Goal: Task Accomplishment & Management: Complete application form

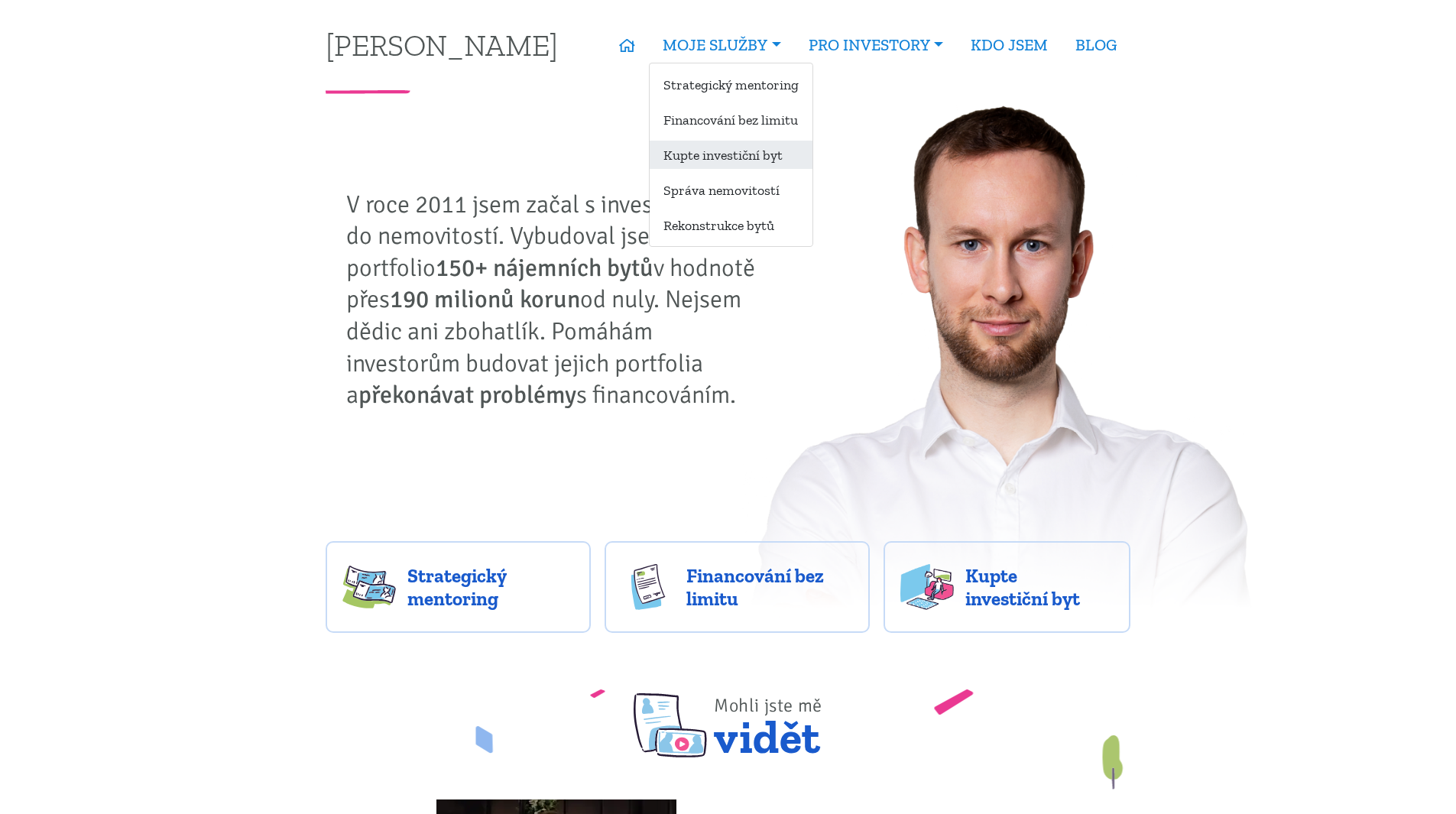
click at [698, 149] on link "Kupte investiční byt" at bounding box center [731, 155] width 163 height 28
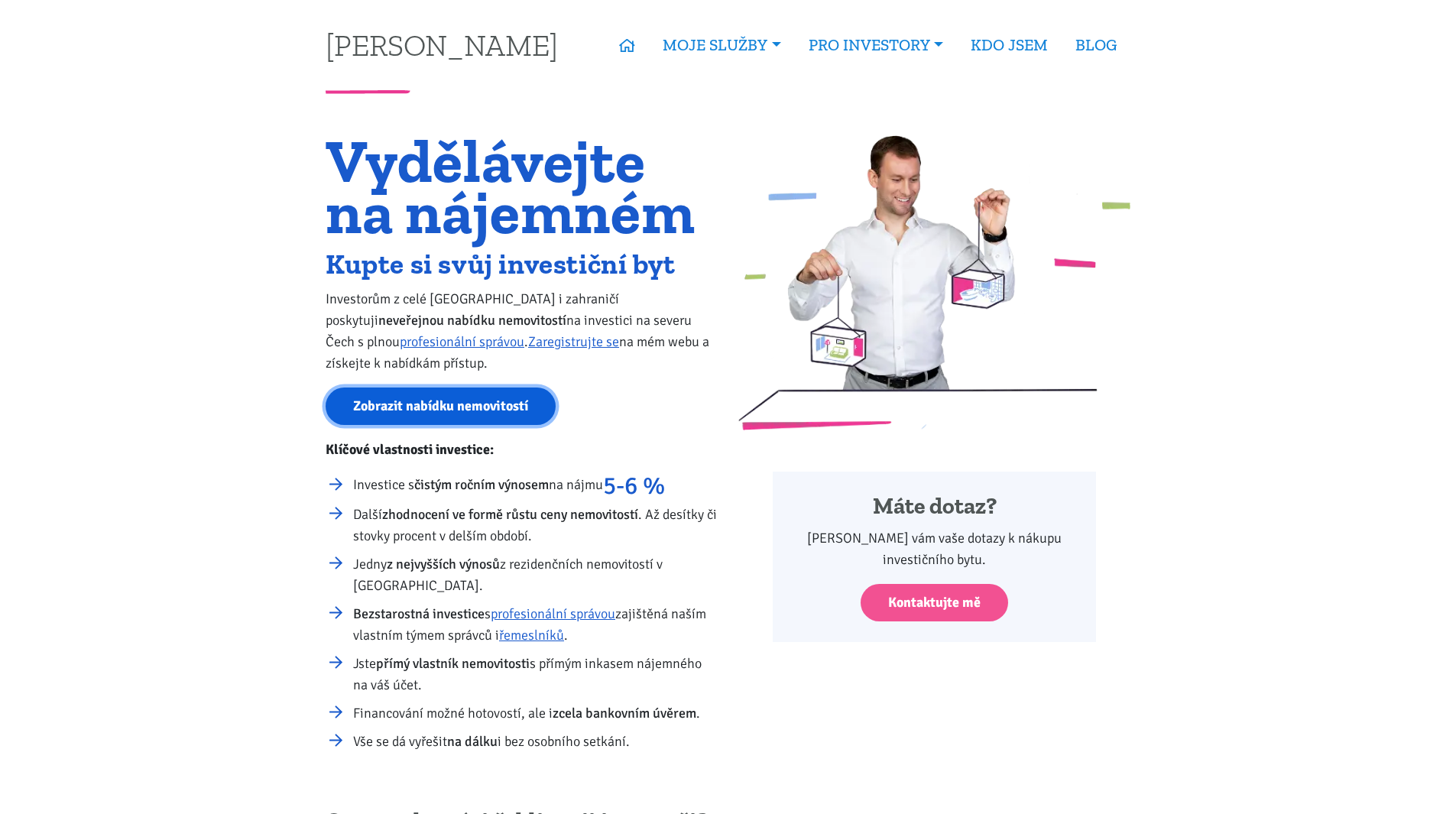
click at [424, 409] on link "Zobrazit nabídku nemovitostí" at bounding box center [441, 406] width 230 height 38
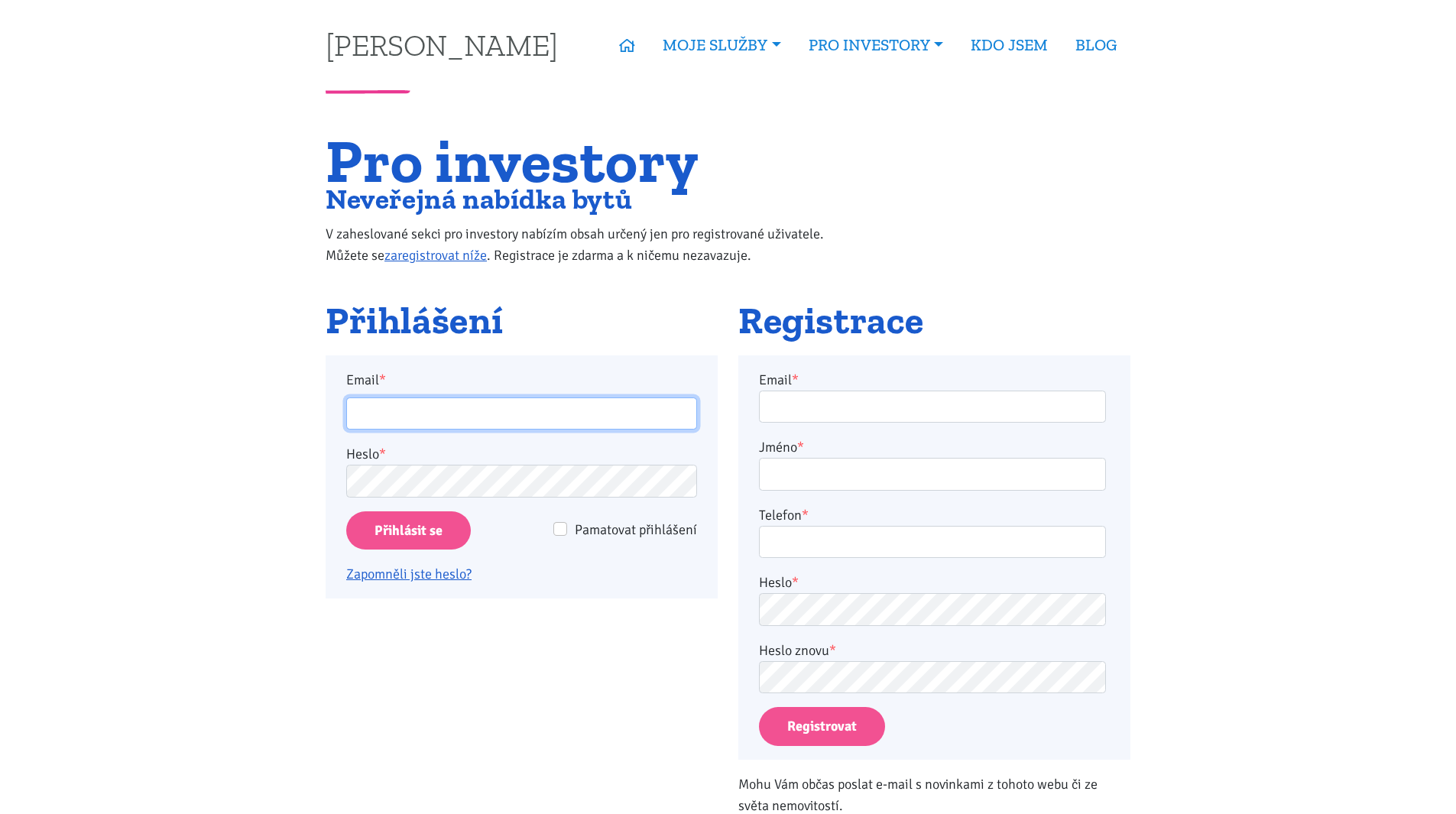
click at [543, 422] on input "Email *" at bounding box center [521, 414] width 350 height 33
type input "jitka.jind"
